Goal: Information Seeking & Learning: Compare options

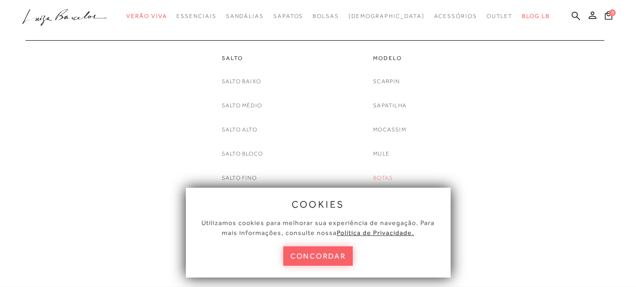
click at [389, 177] on link "Botas" at bounding box center [383, 178] width 20 height 10
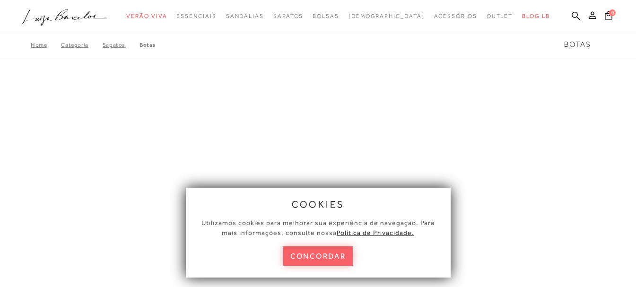
click at [311, 255] on button "concordar" at bounding box center [318, 255] width 70 height 19
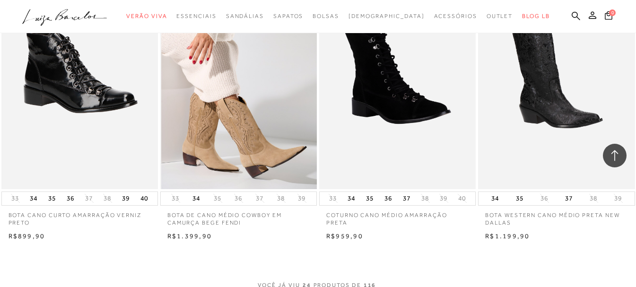
scroll to position [1607, 0]
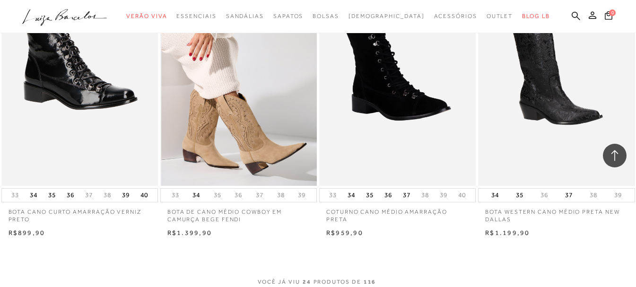
click at [264, 109] on img at bounding box center [238, 68] width 155 height 235
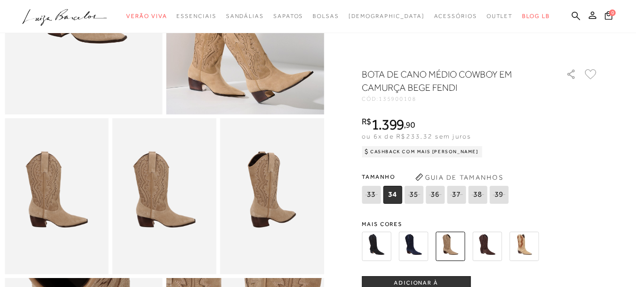
click at [389, 242] on img at bounding box center [376, 246] width 29 height 29
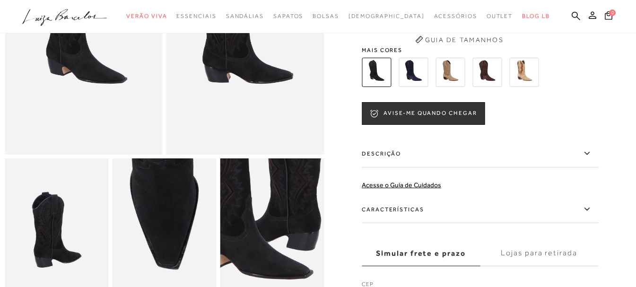
scroll to position [142, 0]
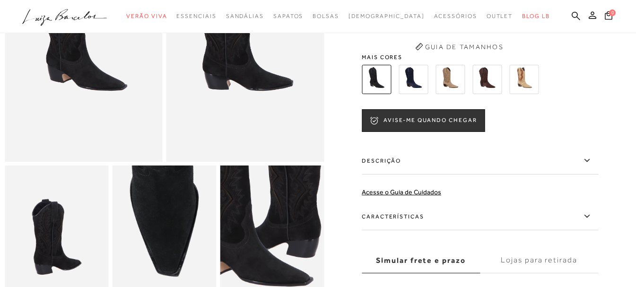
drag, startPoint x: 490, startPoint y: 92, endPoint x: 402, endPoint y: 87, distance: 87.5
click at [490, 92] on img at bounding box center [486, 79] width 29 height 29
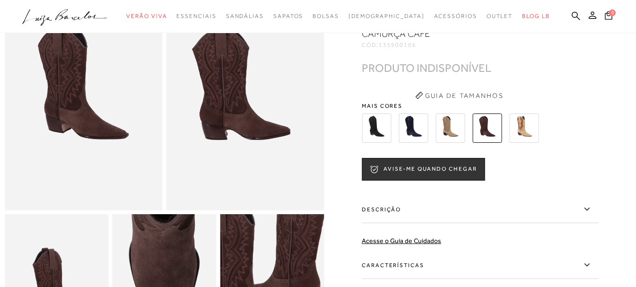
scroll to position [92, 0]
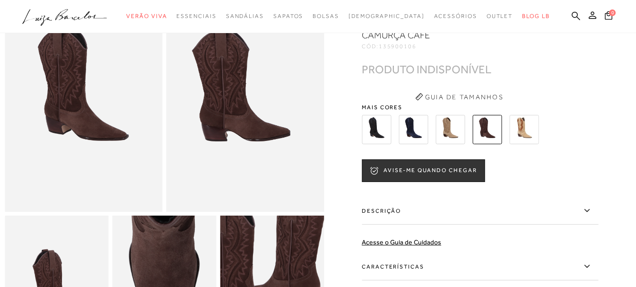
click at [568, 132] on div at bounding box center [469, 129] width 220 height 35
click at [534, 135] on img at bounding box center [523, 129] width 29 height 29
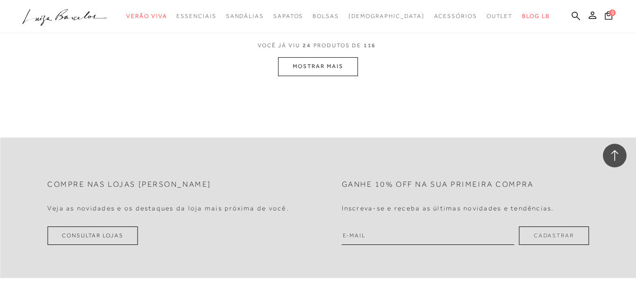
click at [347, 73] on button "MOSTRAR MAIS" at bounding box center [317, 66] width 79 height 18
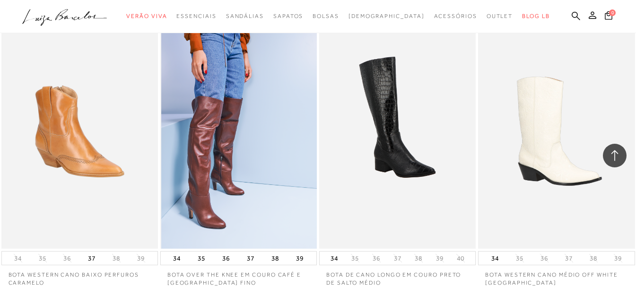
scroll to position [3025, 0]
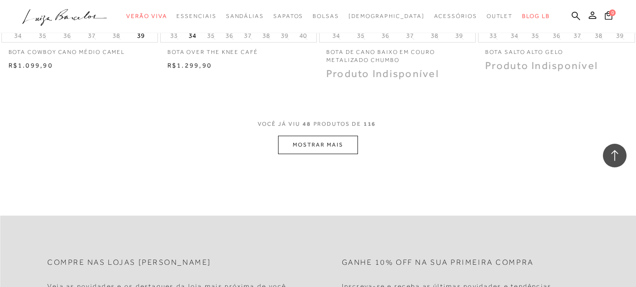
click at [319, 139] on button "MOSTRAR MAIS" at bounding box center [317, 145] width 79 height 18
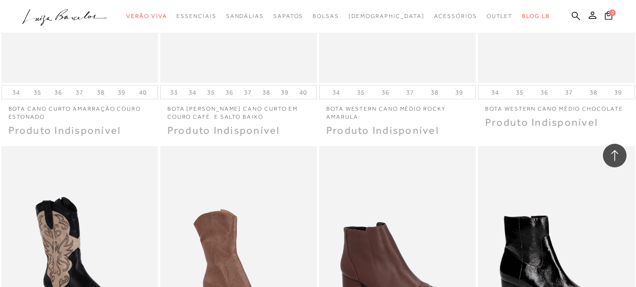
scroll to position [4632, 0]
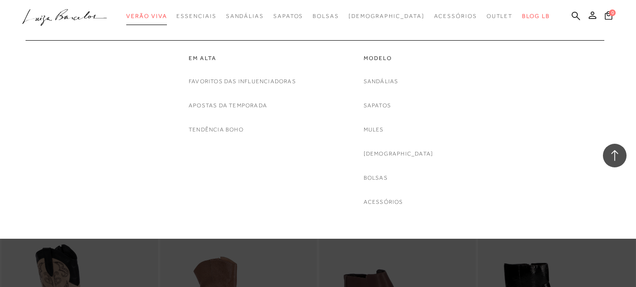
click at [167, 17] on span "Verão Viva" at bounding box center [146, 16] width 41 height 7
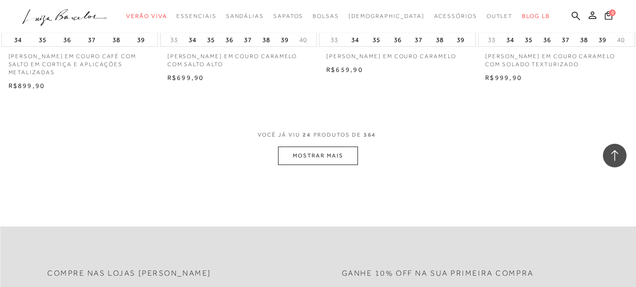
scroll to position [1796, 0]
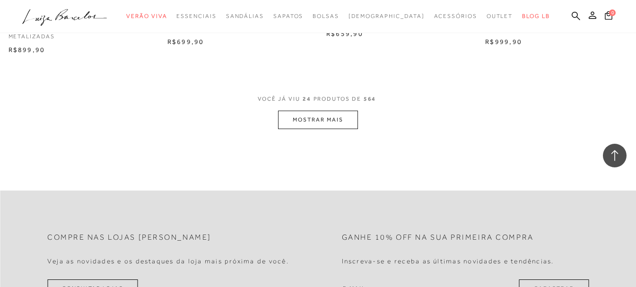
click at [290, 117] on button "MOSTRAR MAIS" at bounding box center [317, 120] width 79 height 18
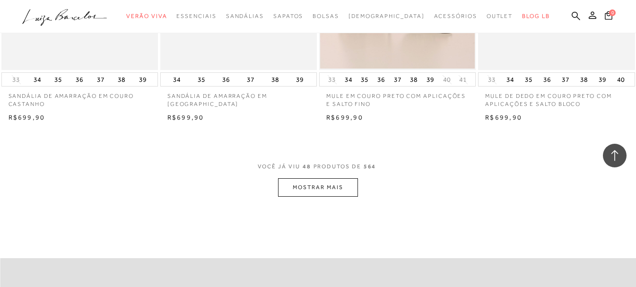
scroll to position [3639, 0]
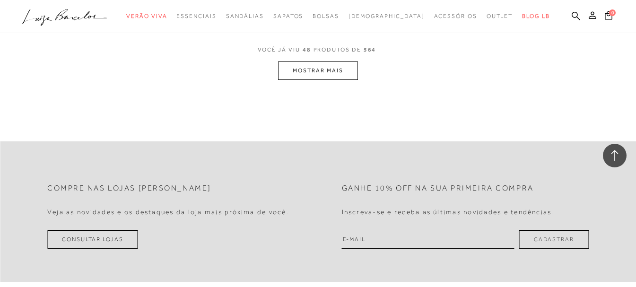
click at [345, 70] on button "MOSTRAR MAIS" at bounding box center [317, 70] width 79 height 18
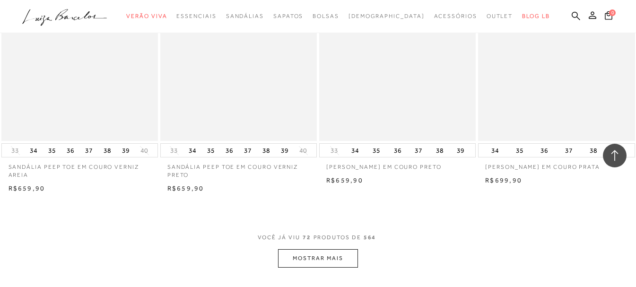
scroll to position [5388, 0]
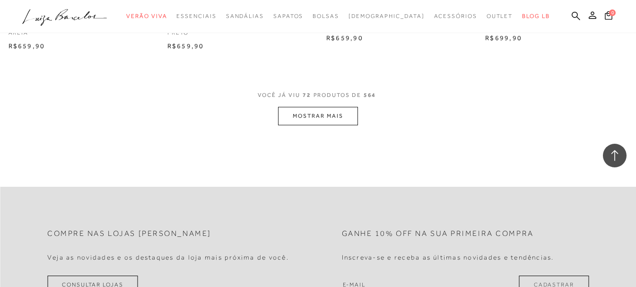
click at [313, 122] on button "MOSTRAR MAIS" at bounding box center [317, 116] width 79 height 18
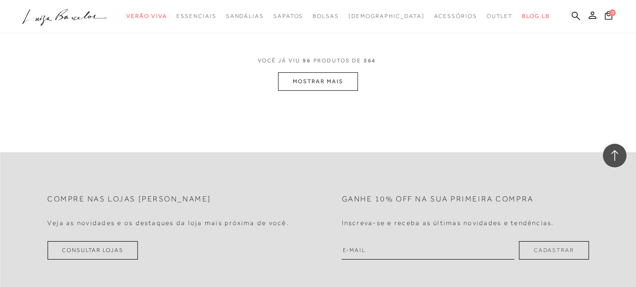
scroll to position [7184, 0]
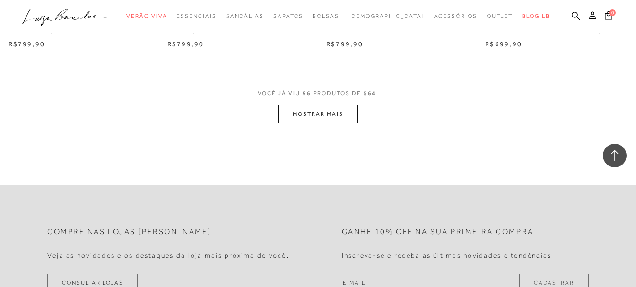
click at [308, 118] on button "MOSTRAR MAIS" at bounding box center [317, 114] width 79 height 18
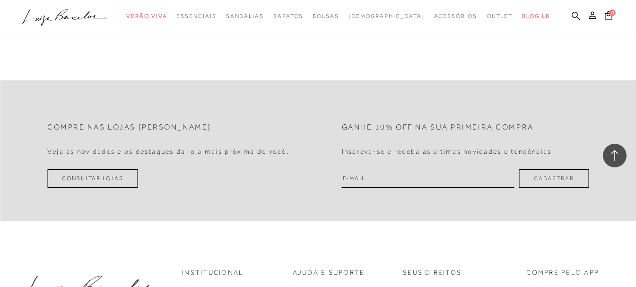
scroll to position [8933, 0]
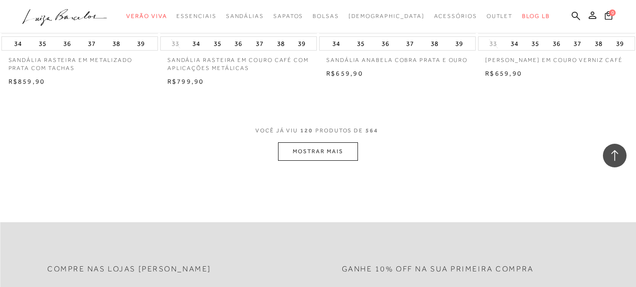
click at [329, 159] on button "MOSTRAR MAIS" at bounding box center [317, 151] width 79 height 18
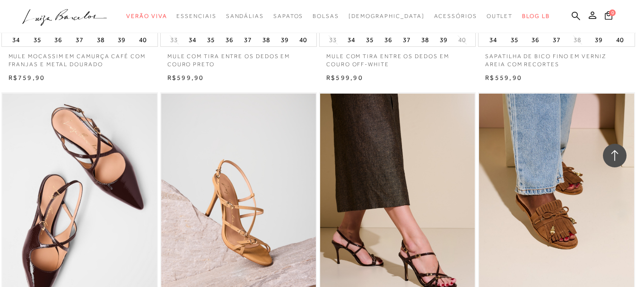
scroll to position [9831, 0]
